Goal: Task Accomplishment & Management: Manage account settings

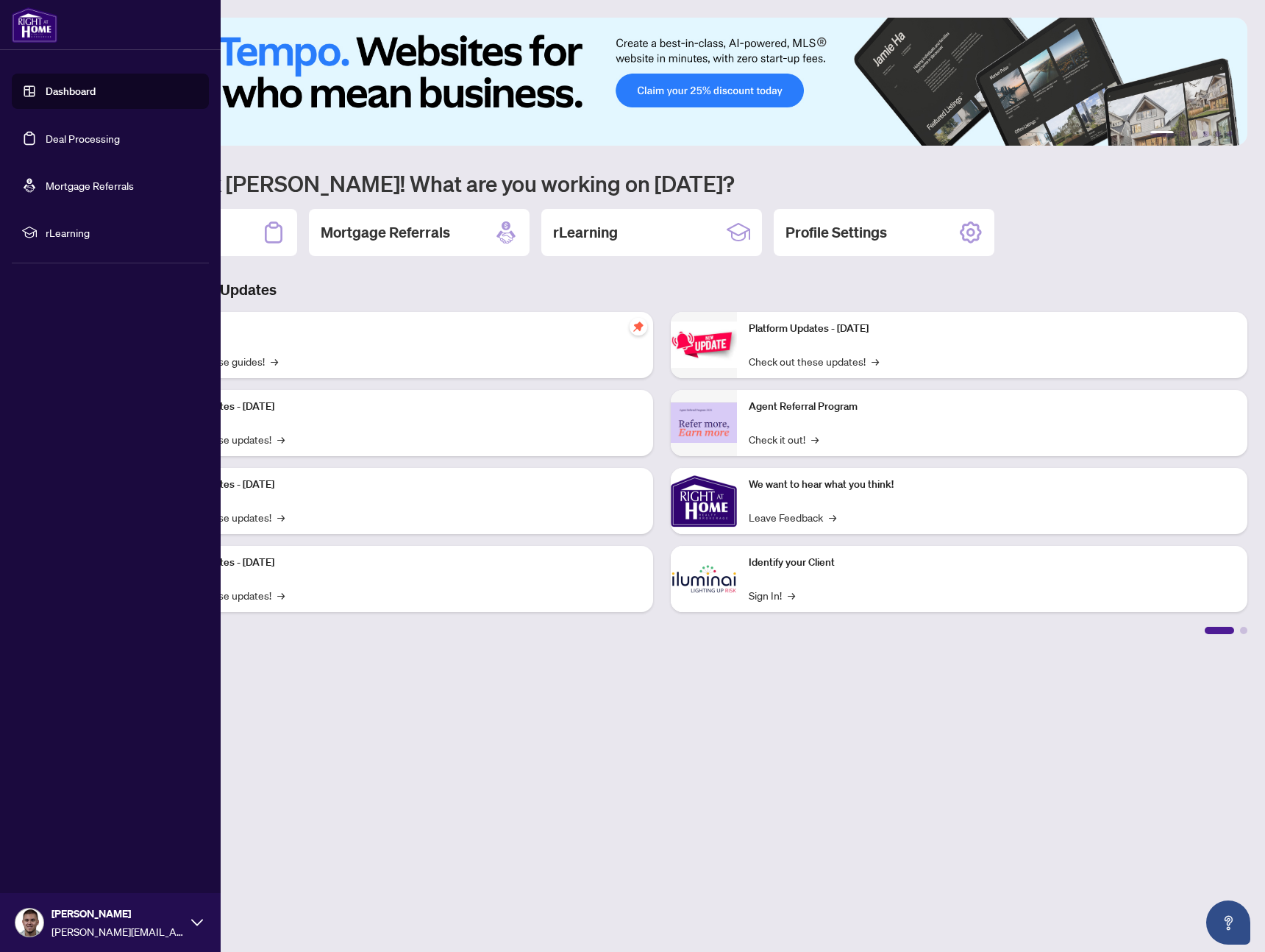
click at [46, 132] on link "Deal Processing" at bounding box center [83, 138] width 74 height 13
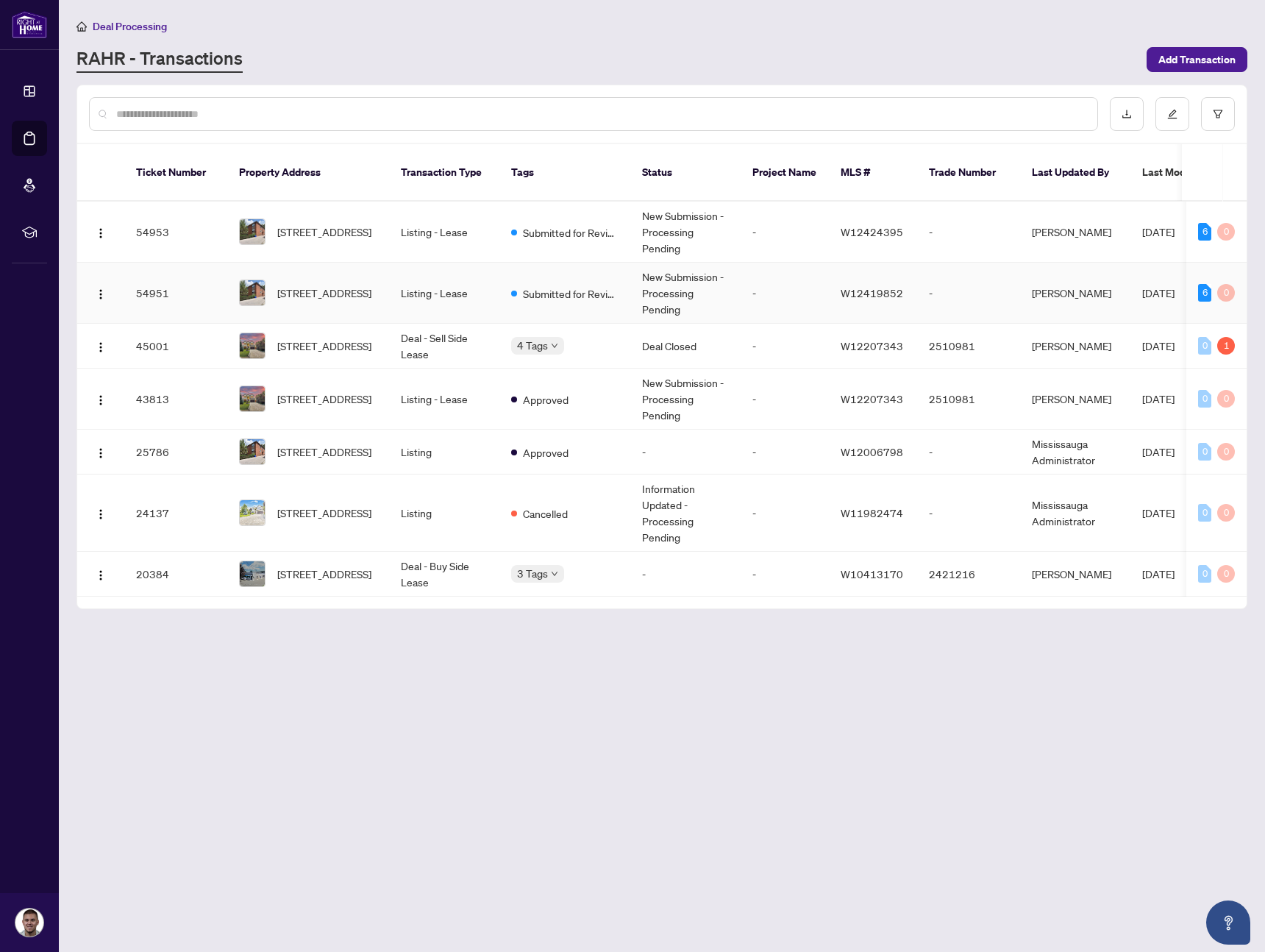
click at [759, 280] on td "-" at bounding box center [785, 293] width 88 height 61
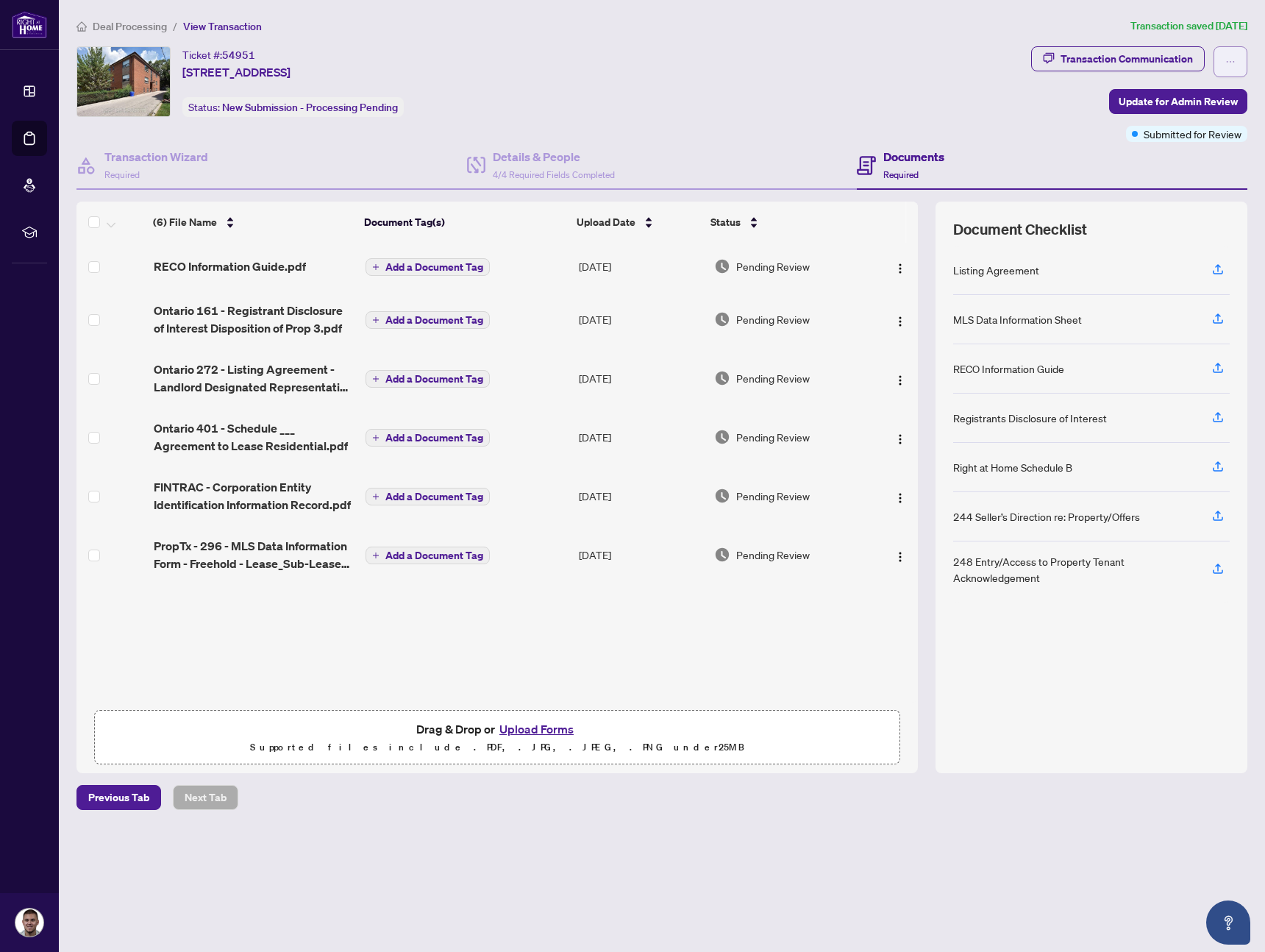
click at [1226, 53] on span "button" at bounding box center [1230, 62] width 10 height 23
click at [1023, 102] on div "Ticket #: 54951 [STREET_ADDRESS] Status: New Submission - Processing Pending" at bounding box center [551, 81] width 949 height 70
click at [1136, 104] on span "Update for Admin Review" at bounding box center [1178, 101] width 119 height 23
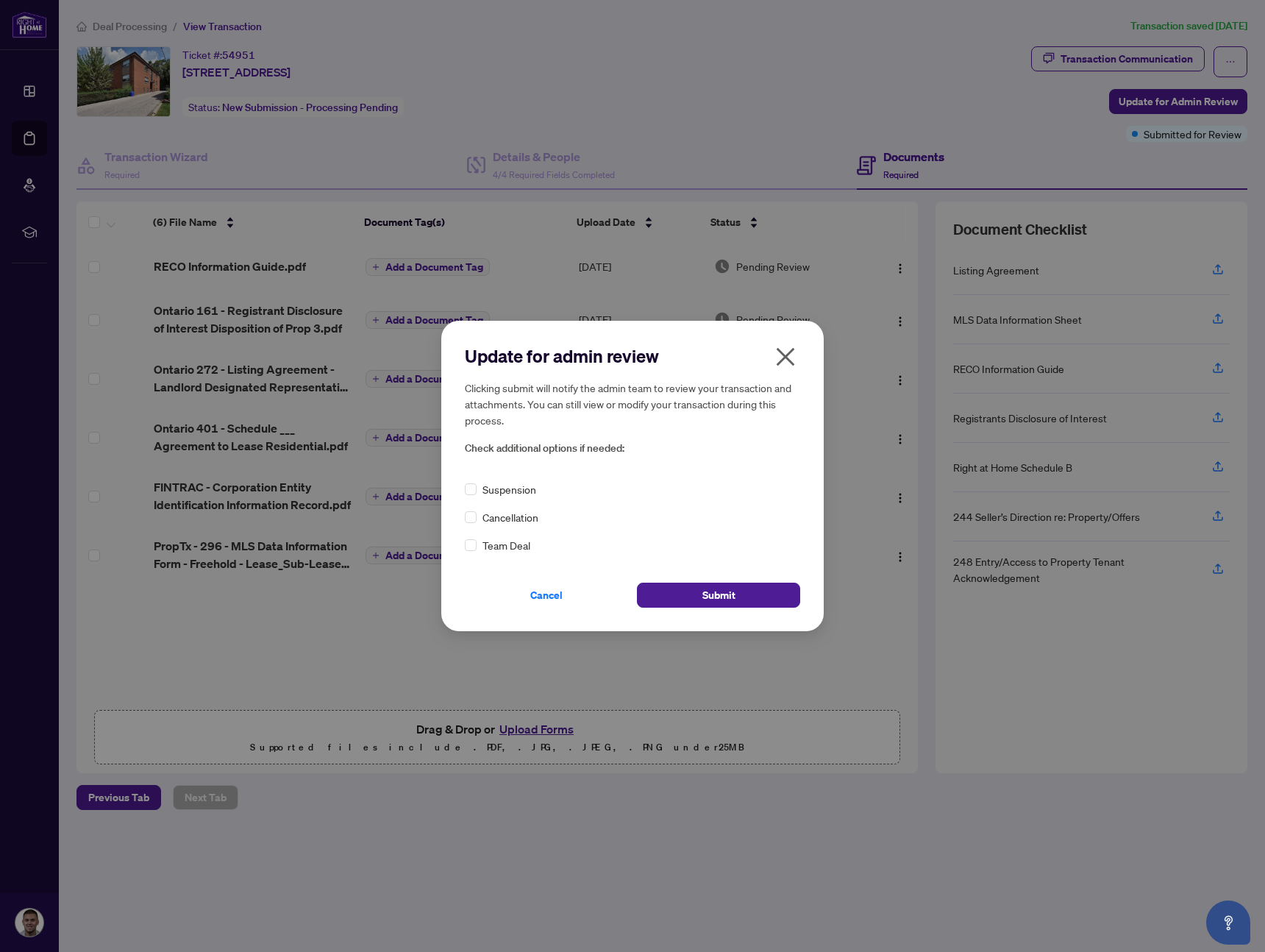
click at [516, 518] on span "Cancellation" at bounding box center [510, 517] width 56 height 16
click at [732, 592] on span "Submit" at bounding box center [719, 595] width 33 height 23
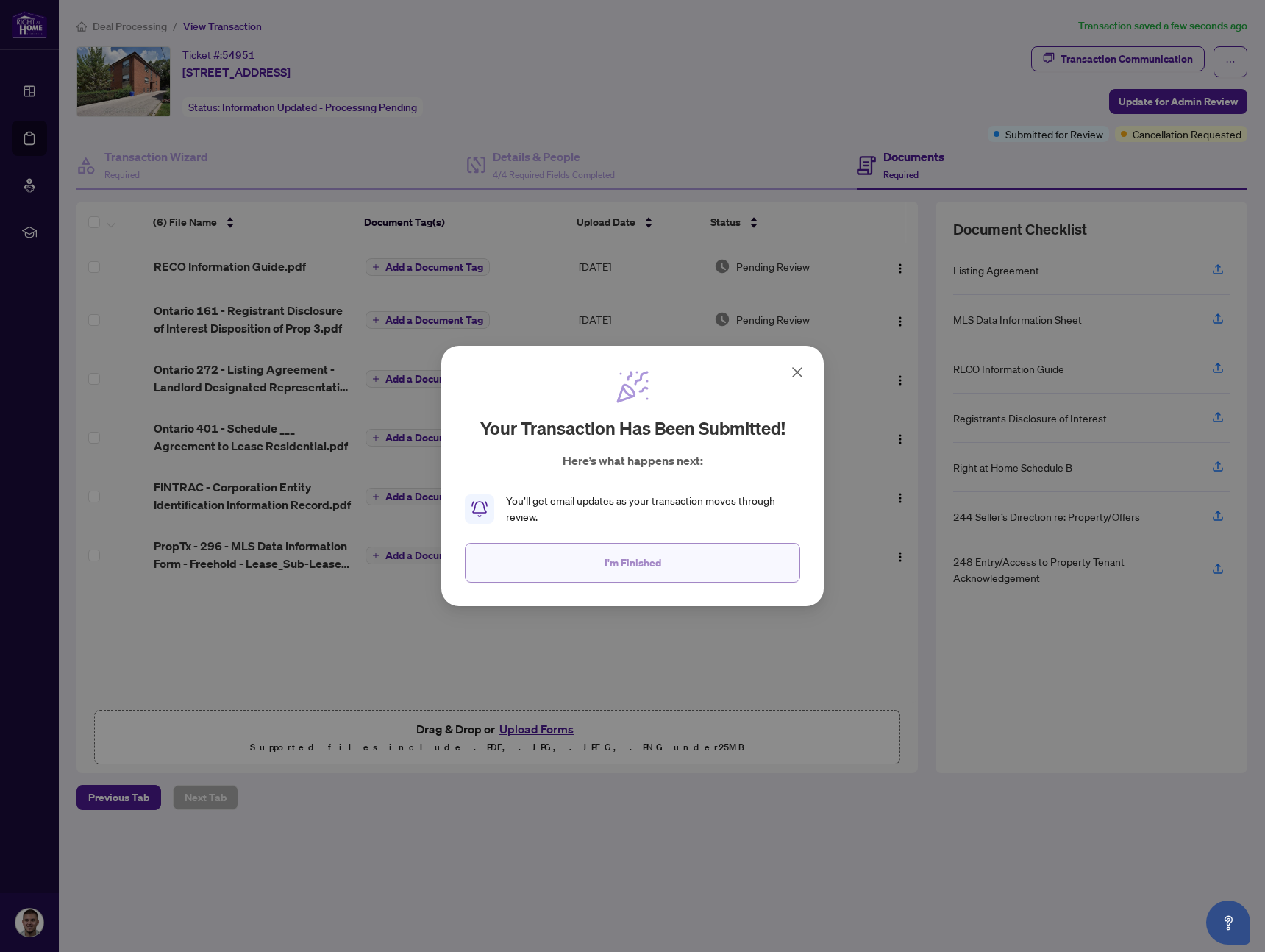
click at [682, 557] on button "I'm Finished" at bounding box center [633, 562] width 335 height 39
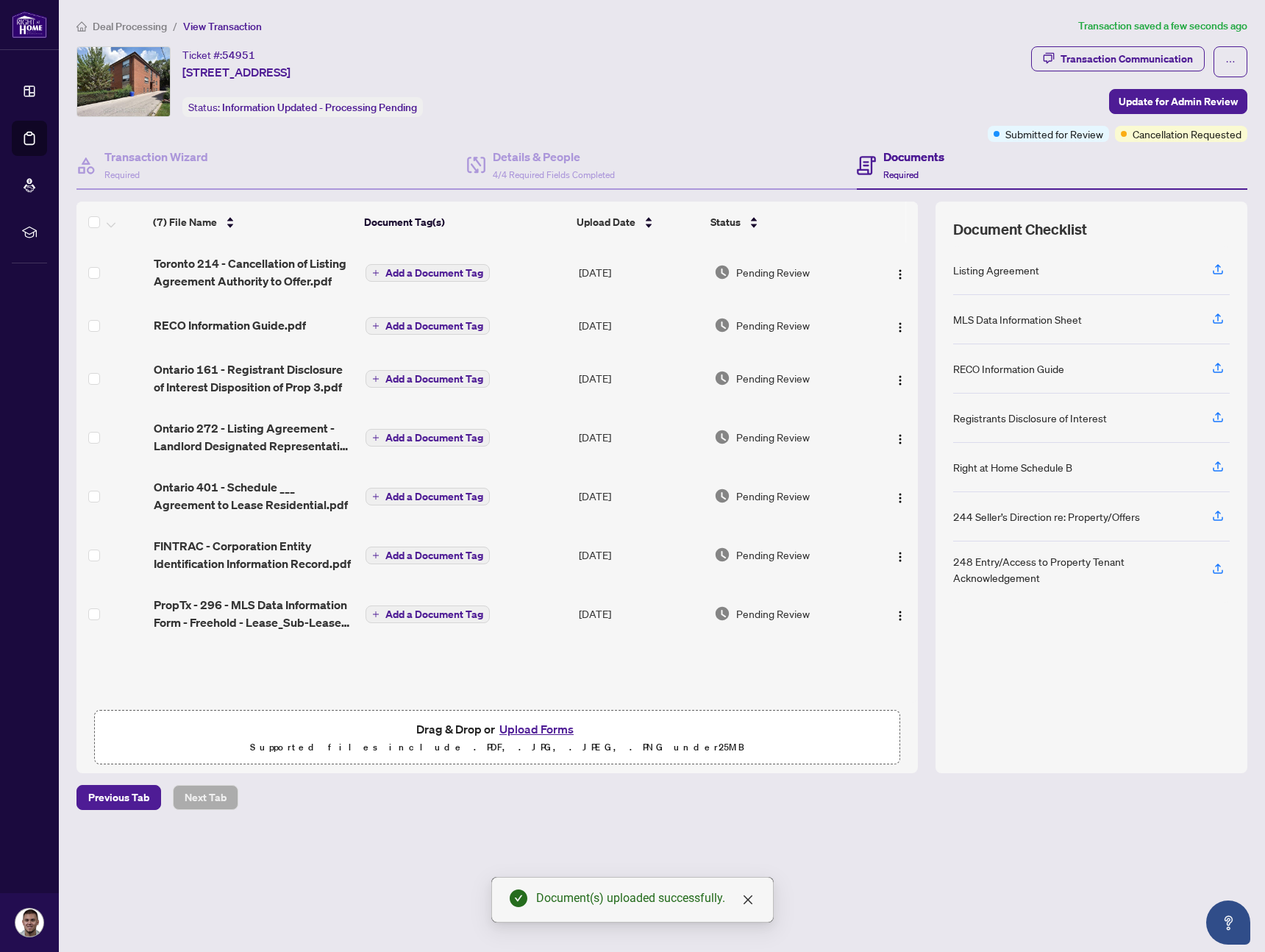
click at [987, 876] on main "Deal Processing / View Transaction Transaction saved a few seconds ago Ticket #…" at bounding box center [661, 476] width 1206 height 952
click at [775, 80] on div "Ticket #: 54951 [STREET_ADDRESS] Status: Information Updated - Processing Pendi…" at bounding box center [529, 81] width 906 height 70
click at [765, 64] on div "Ticket #: 54951 [STREET_ADDRESS] Status: Information Updated - Processing Pendi…" at bounding box center [529, 81] width 906 height 70
